Goal: Task Accomplishment & Management: Manage account settings

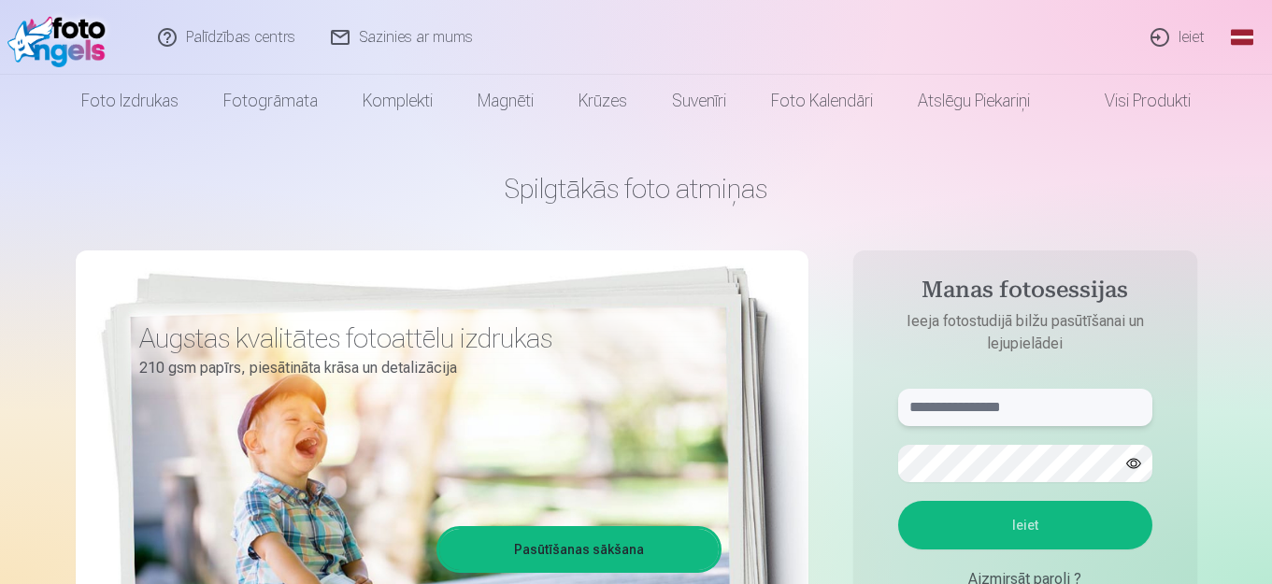
click at [1069, 404] on input "text" at bounding box center [1025, 407] width 254 height 37
type input "**********"
click at [1023, 517] on button "Ieiet" at bounding box center [1025, 525] width 254 height 49
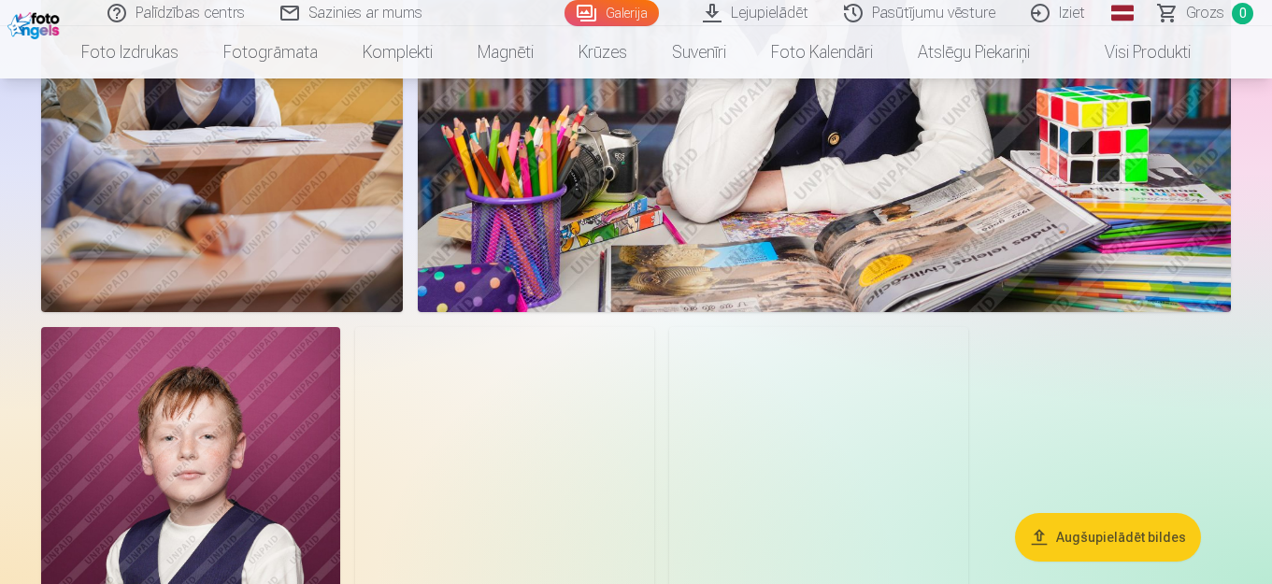
scroll to position [7661, 0]
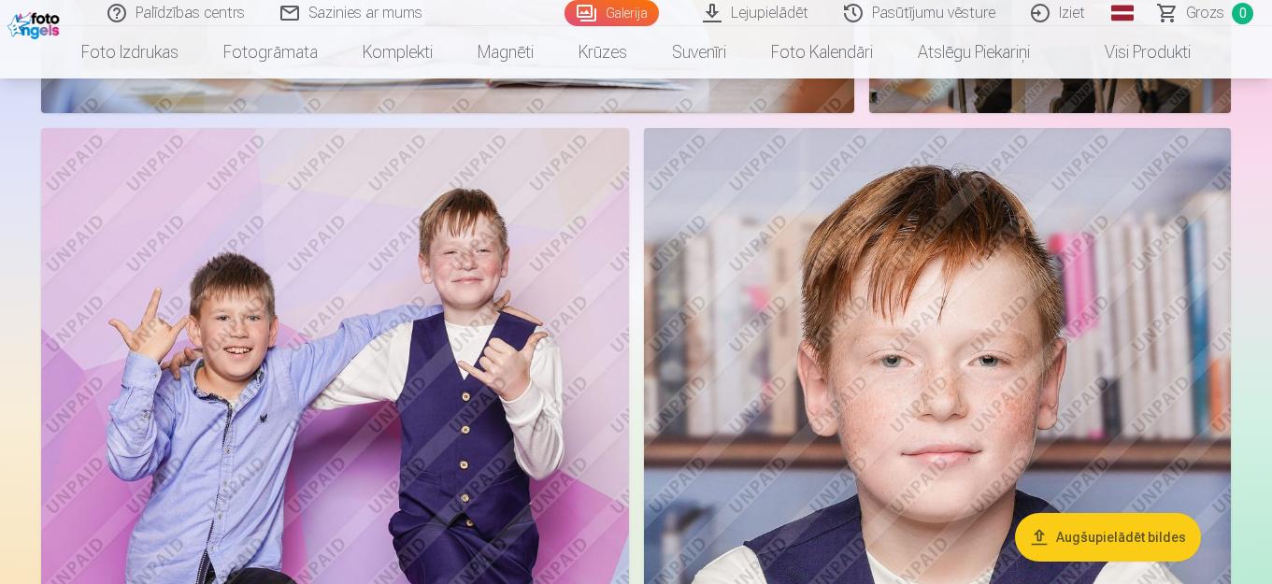
drag, startPoint x: 578, startPoint y: 315, endPoint x: 571, endPoint y: 304, distance: 13.5
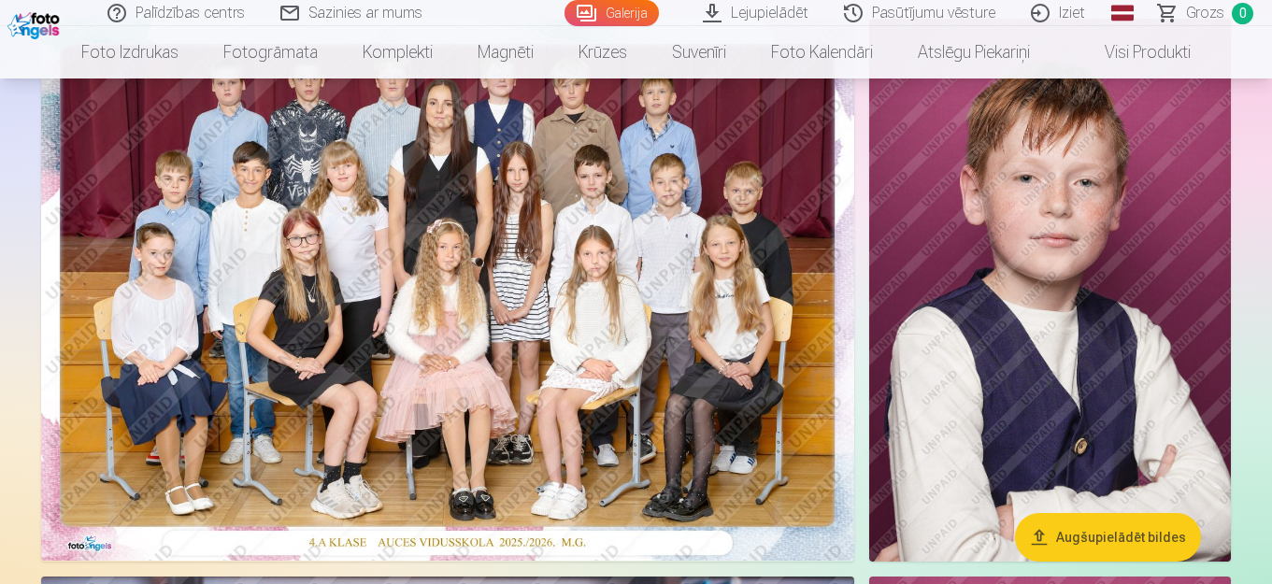
scroll to position [93, 0]
